Goal: Information Seeking & Learning: Learn about a topic

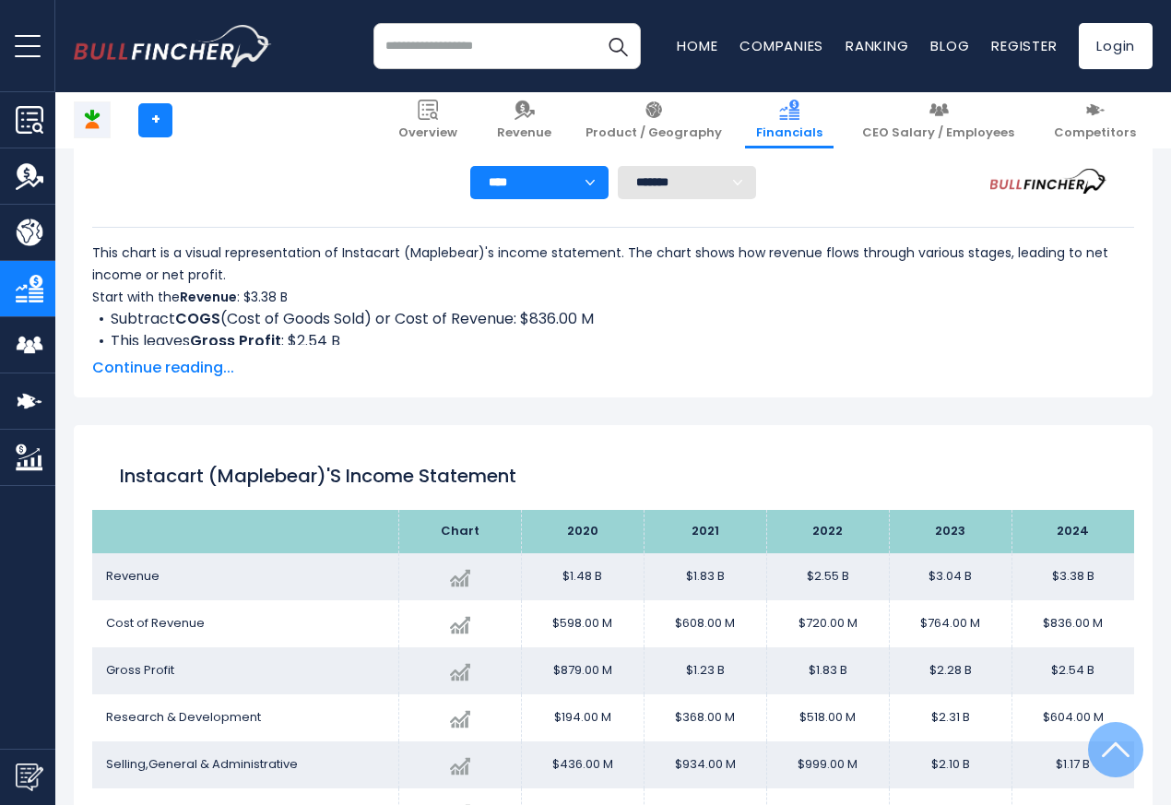
scroll to position [998, 0]
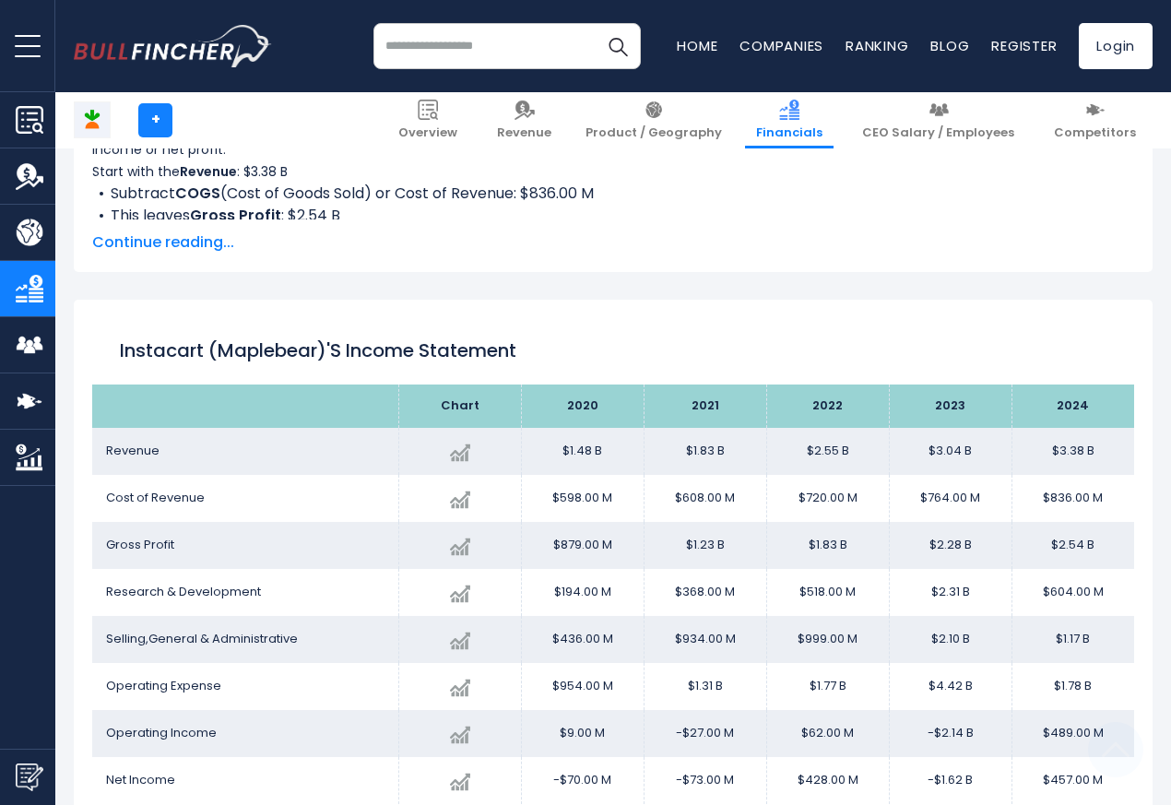
scroll to position [998, 0]
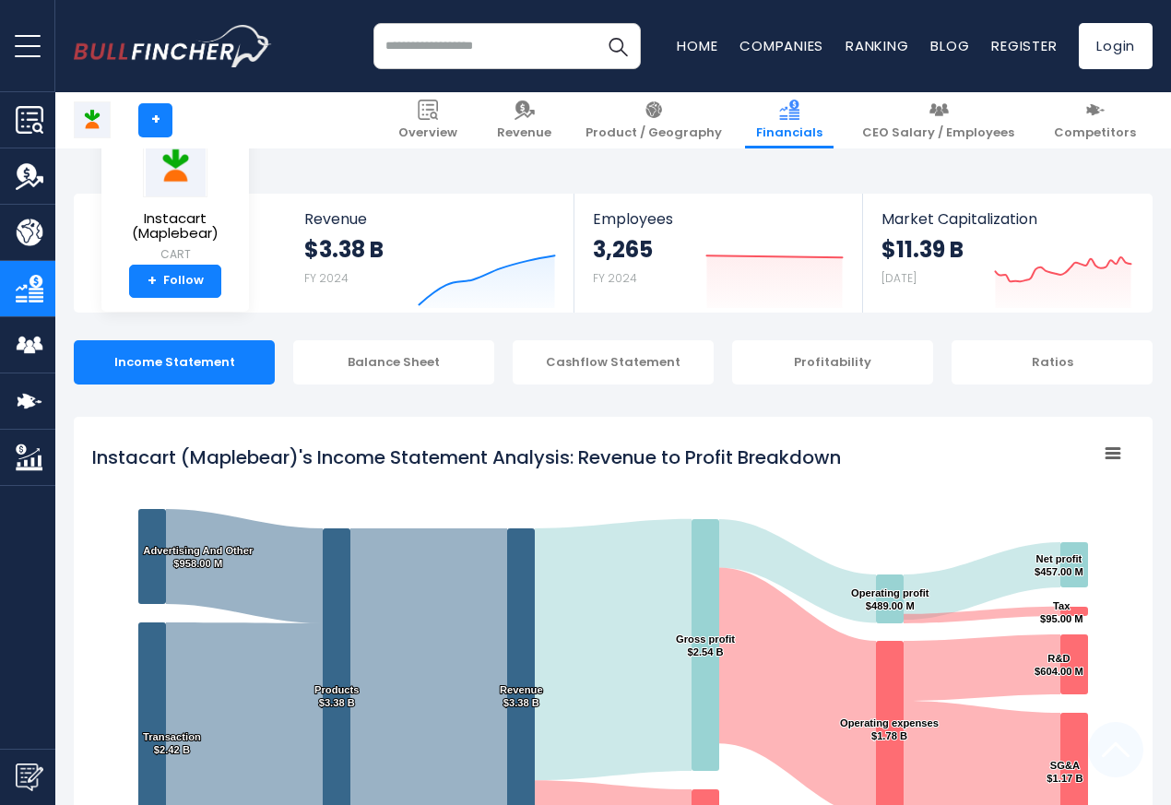
scroll to position [998, 0]
